Goal: Navigation & Orientation: Find specific page/section

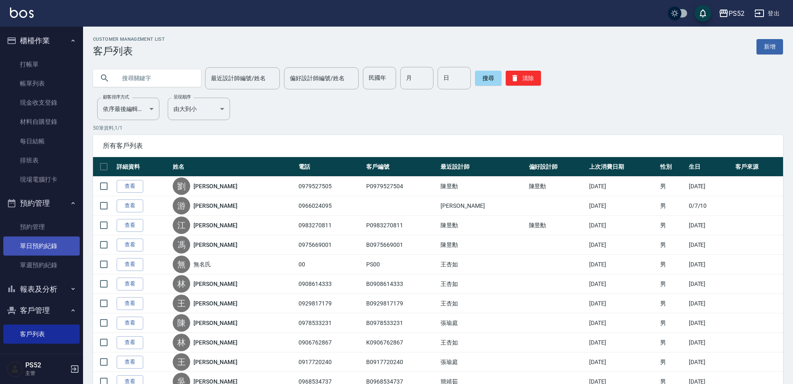
click at [42, 248] on link "單日預約紀錄" at bounding box center [41, 245] width 76 height 19
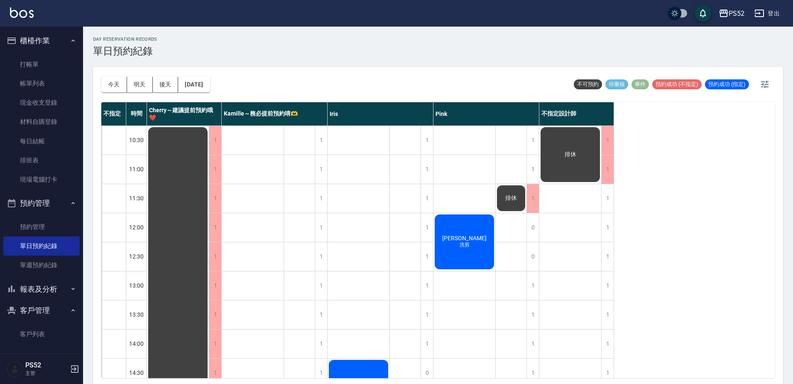
scroll to position [24, 0]
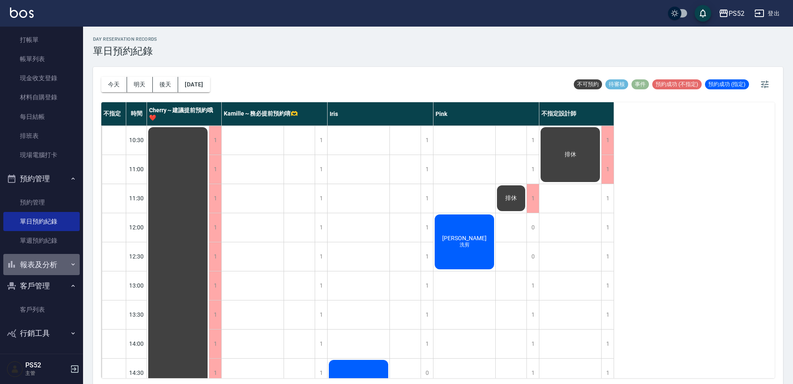
click at [41, 268] on button "報表及分析" at bounding box center [41, 265] width 76 height 22
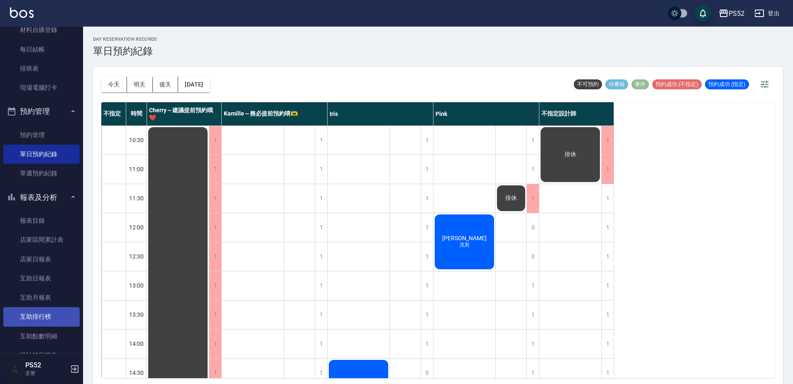
scroll to position [121, 0]
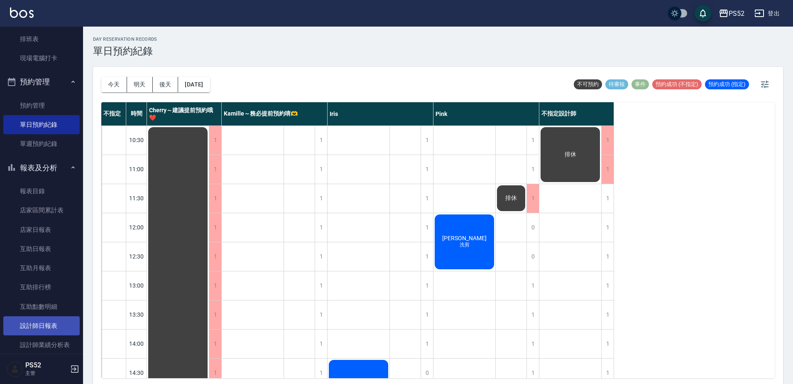
click at [49, 329] on link "設計師日報表" at bounding box center [41, 325] width 76 height 19
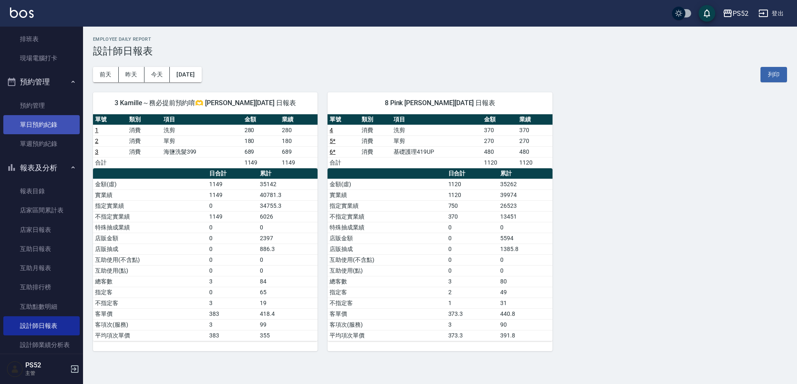
click at [55, 130] on link "單日預約紀錄" at bounding box center [41, 124] width 76 height 19
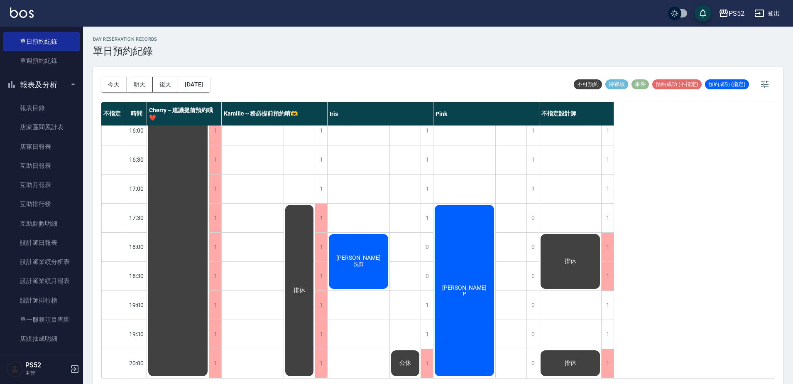
scroll to position [336, 0]
click at [119, 81] on button "今天" at bounding box center [114, 84] width 26 height 15
click at [50, 246] on link "設計師日報表" at bounding box center [41, 242] width 76 height 19
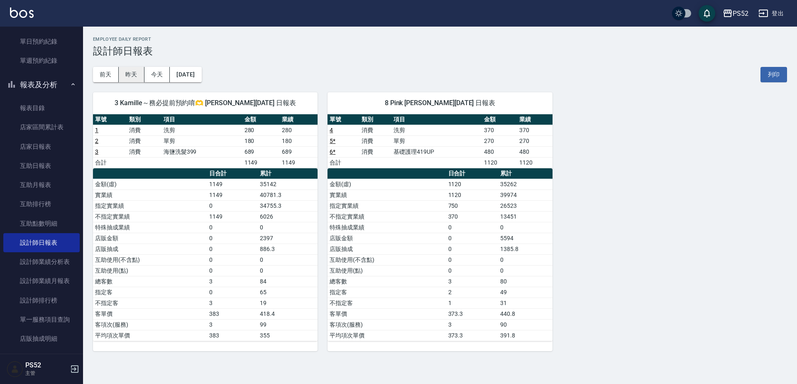
click at [133, 76] on button "昨天" at bounding box center [132, 74] width 26 height 15
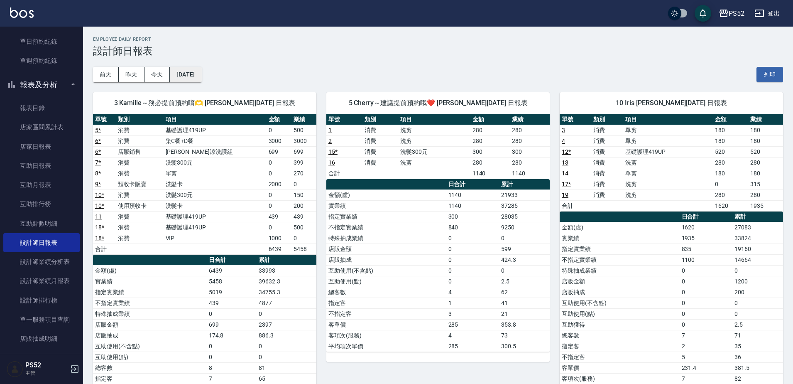
click at [201, 76] on button "[DATE]" at bounding box center [186, 74] width 32 height 15
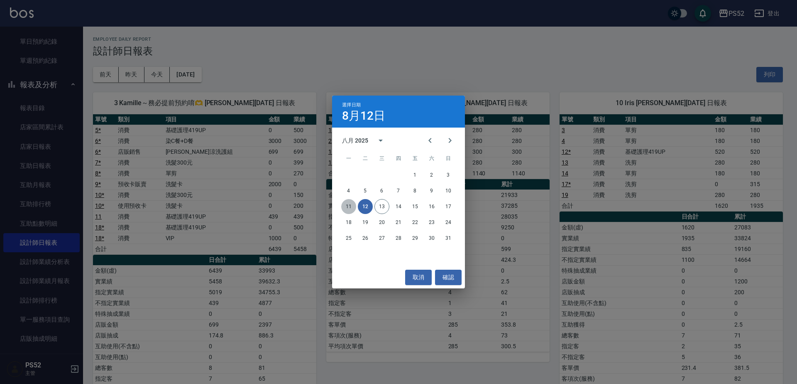
click at [348, 204] on button "11" at bounding box center [348, 206] width 15 height 15
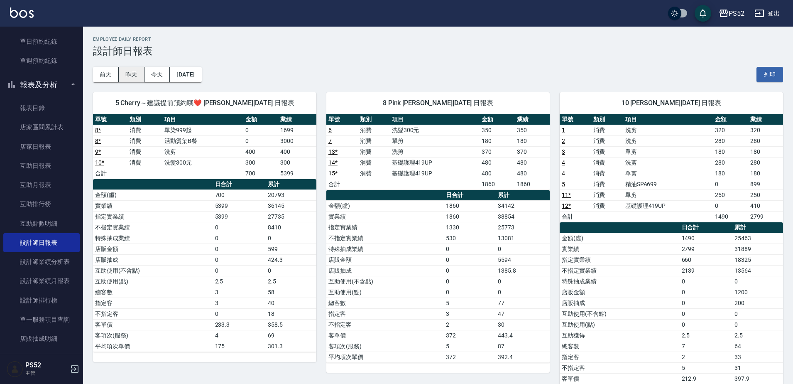
click at [139, 76] on button "昨天" at bounding box center [132, 74] width 26 height 15
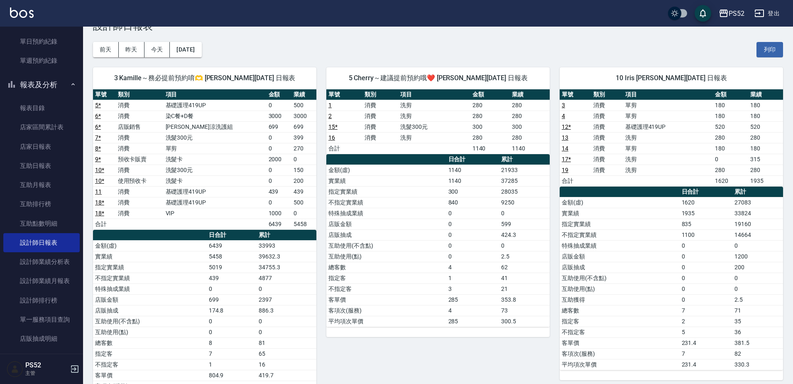
scroll to position [22, 0]
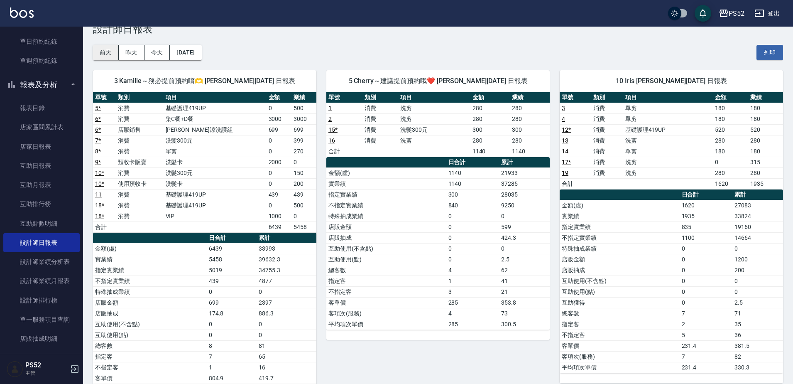
click at [103, 48] on button "前天" at bounding box center [106, 52] width 26 height 15
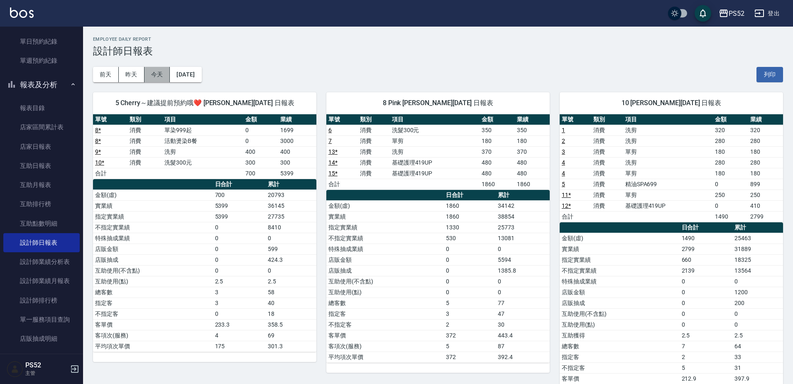
click at [151, 75] on button "今天" at bounding box center [158, 74] width 26 height 15
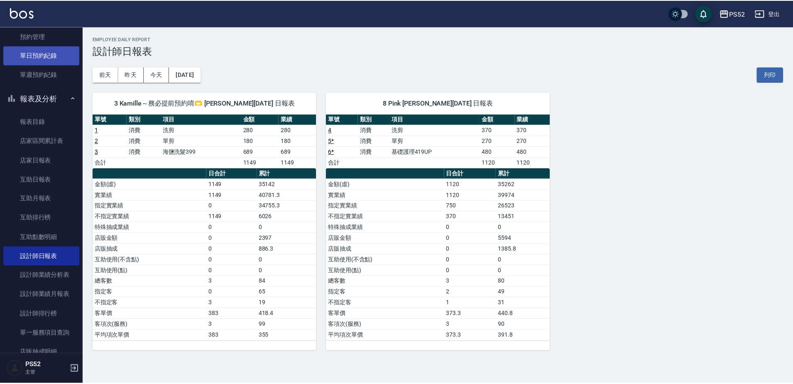
scroll to position [177, 0]
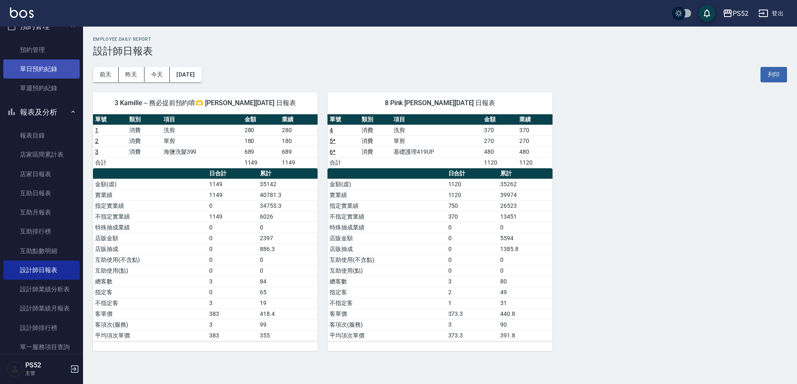
click at [50, 62] on link "單日預約紀錄" at bounding box center [41, 68] width 76 height 19
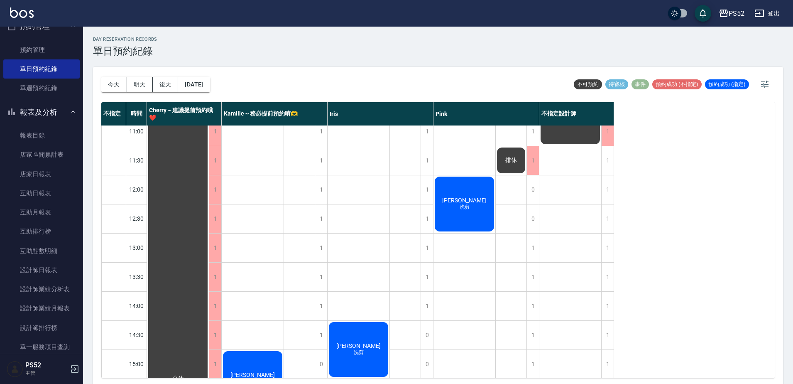
scroll to position [32, 0]
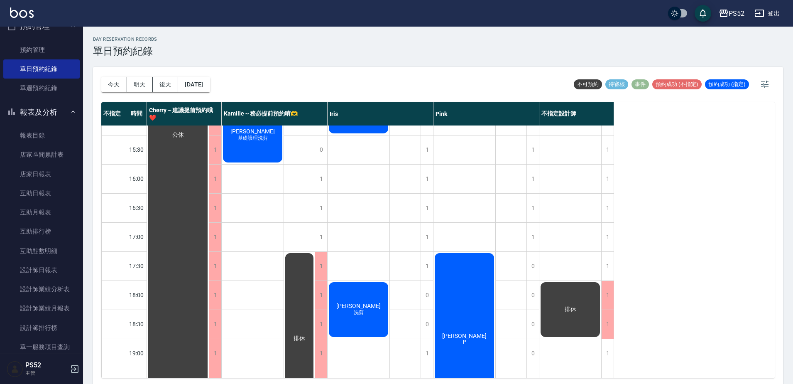
click at [290, 222] on div "排休" at bounding box center [299, 134] width 31 height 581
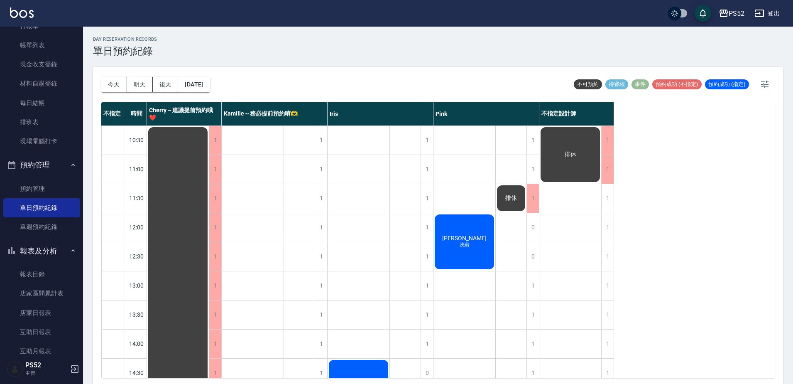
scroll to position [11, 0]
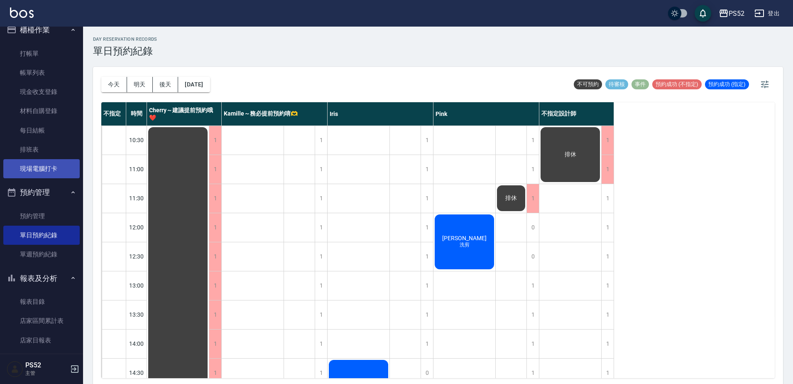
click at [39, 164] on link "現場電腦打卡" at bounding box center [41, 168] width 76 height 19
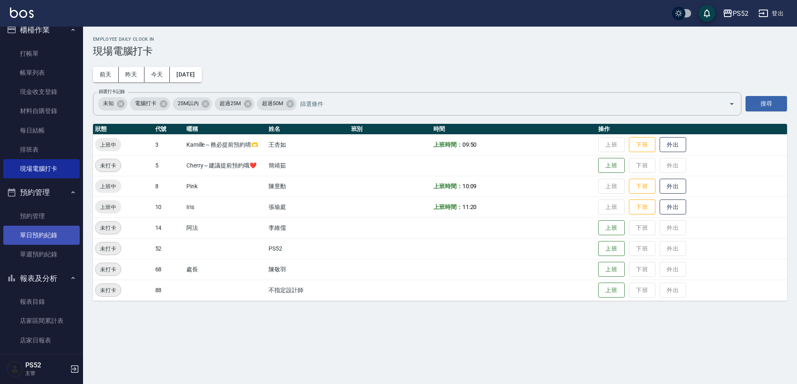
click at [42, 232] on link "單日預約紀錄" at bounding box center [41, 234] width 76 height 19
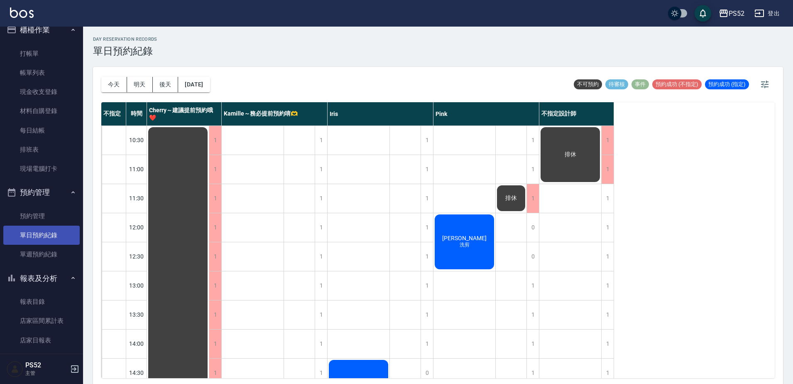
click at [42, 236] on link "單日預約紀錄" at bounding box center [41, 234] width 76 height 19
